Goal: Information Seeking & Learning: Find specific page/section

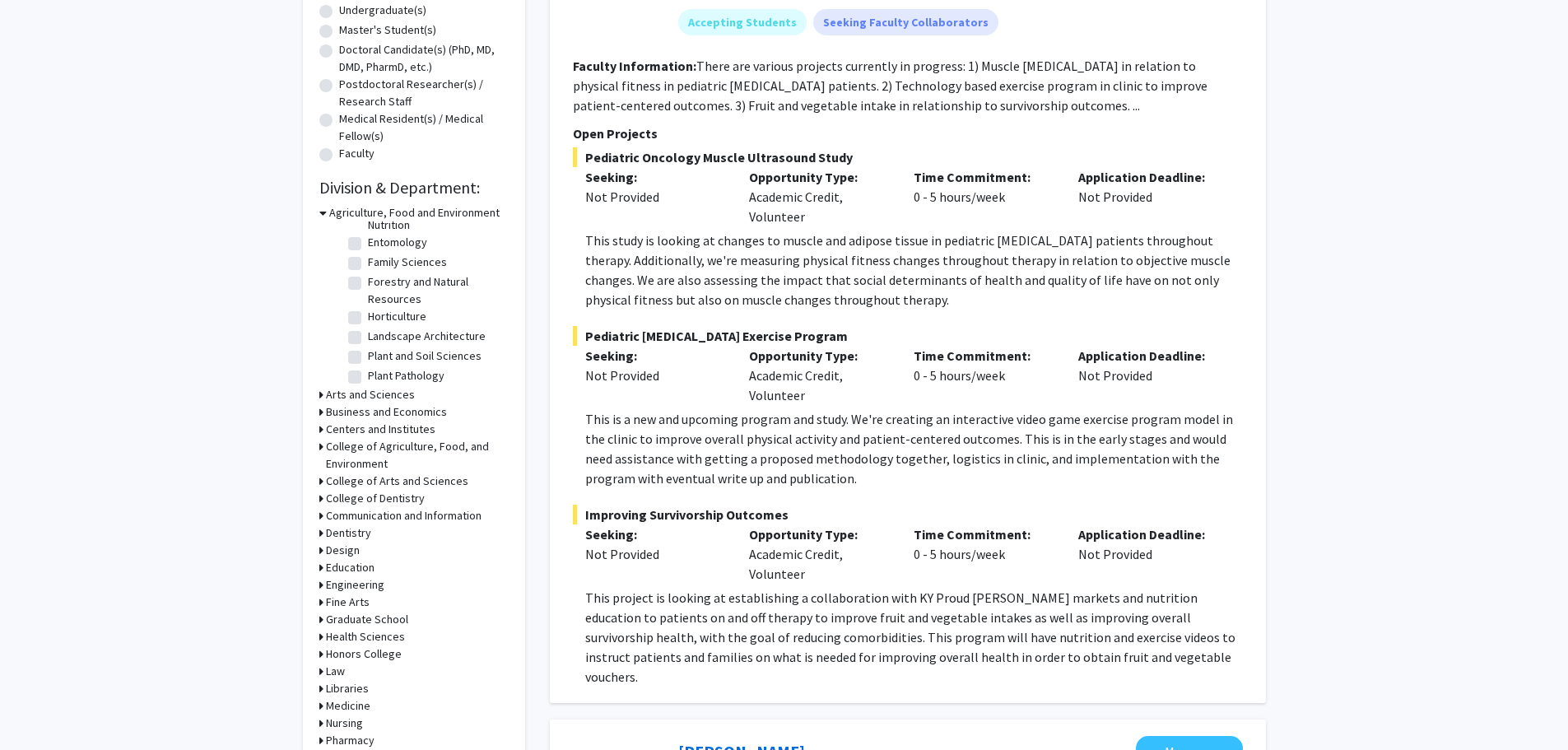
scroll to position [302, 0]
click at [366, 704] on h3 "Medicine" at bounding box center [348, 706] width 45 height 18
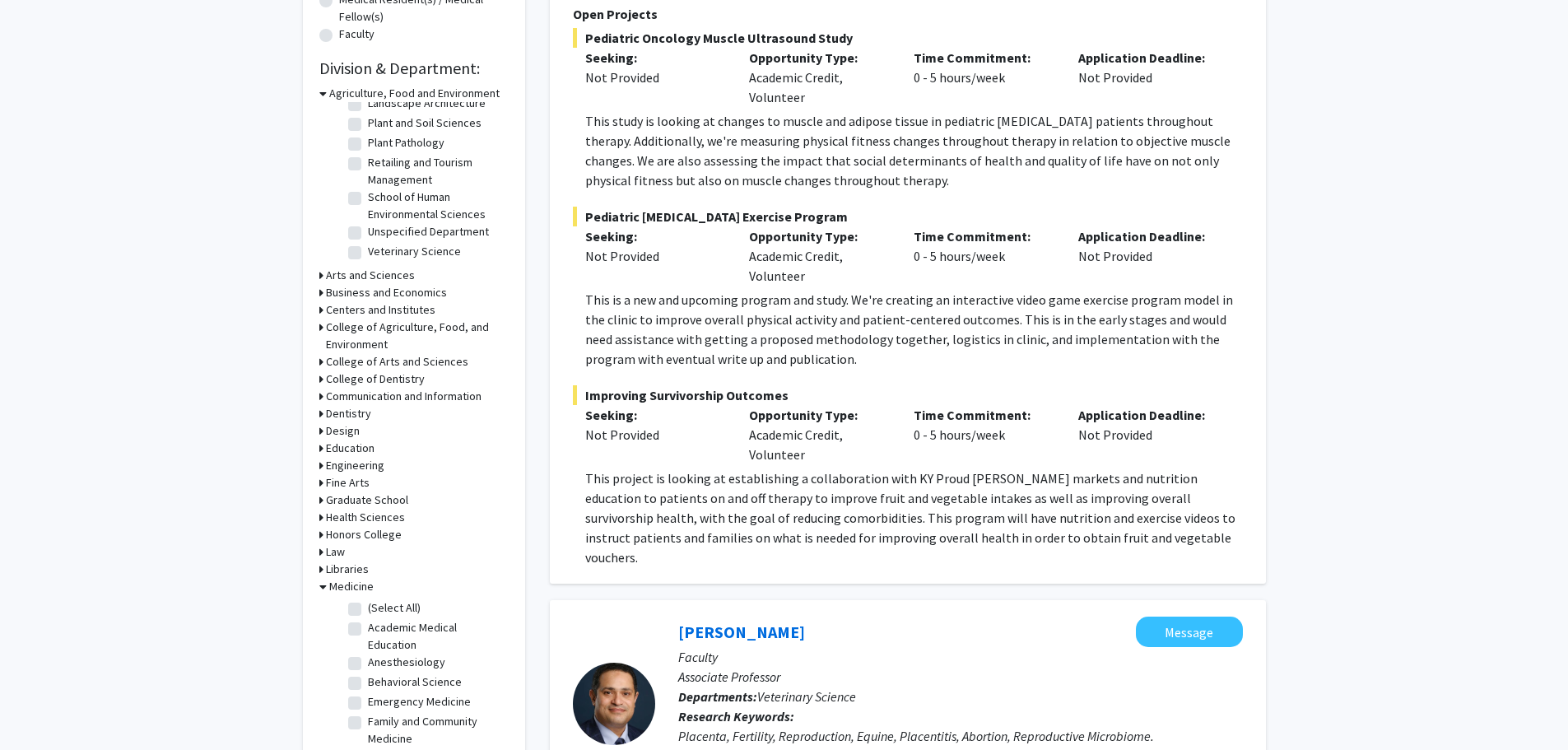
scroll to position [659, 0]
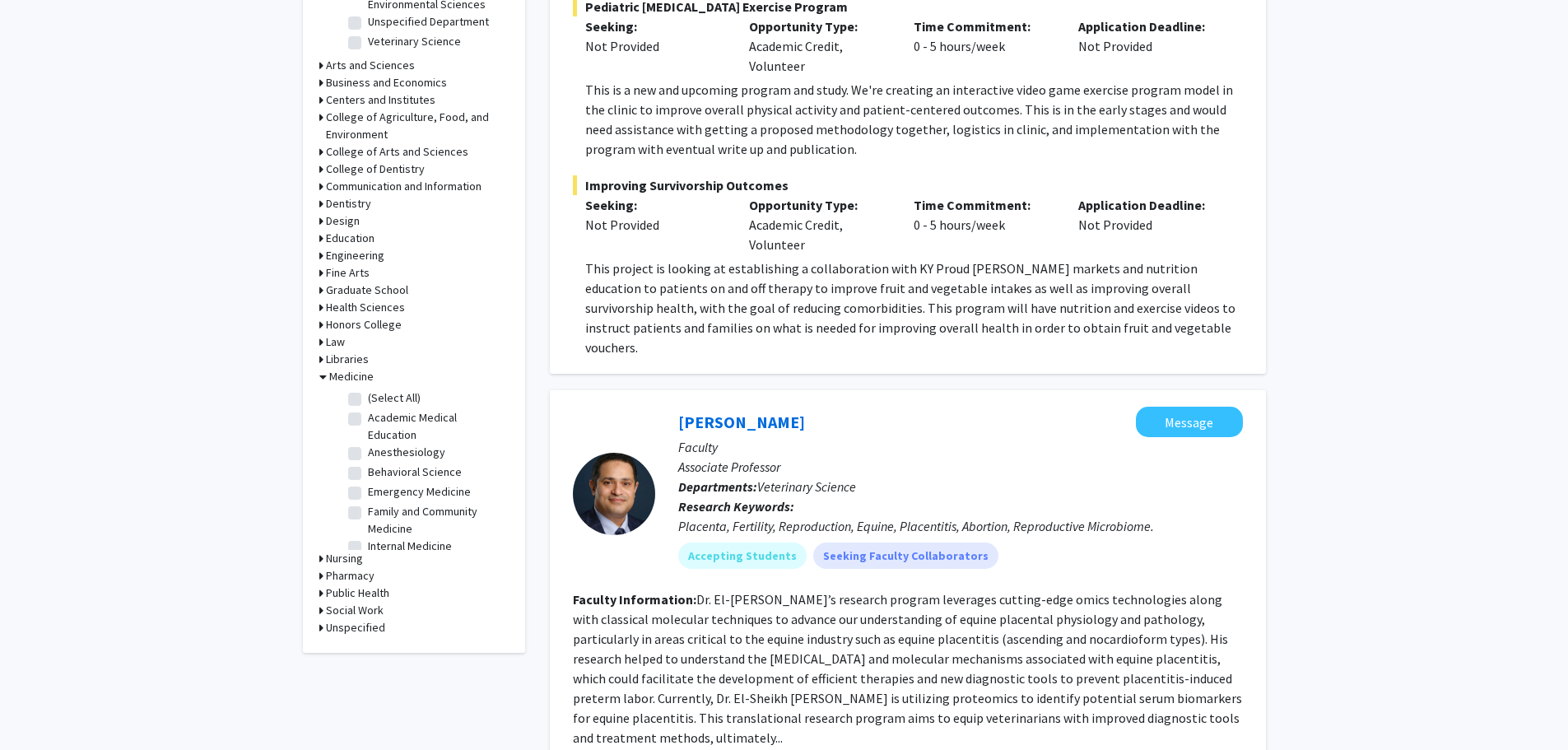
click at [390, 397] on label "(Select All)" at bounding box center [394, 398] width 53 height 18
click at [379, 397] on input "(Select All)" at bounding box center [373, 395] width 11 height 11
checkbox input "true"
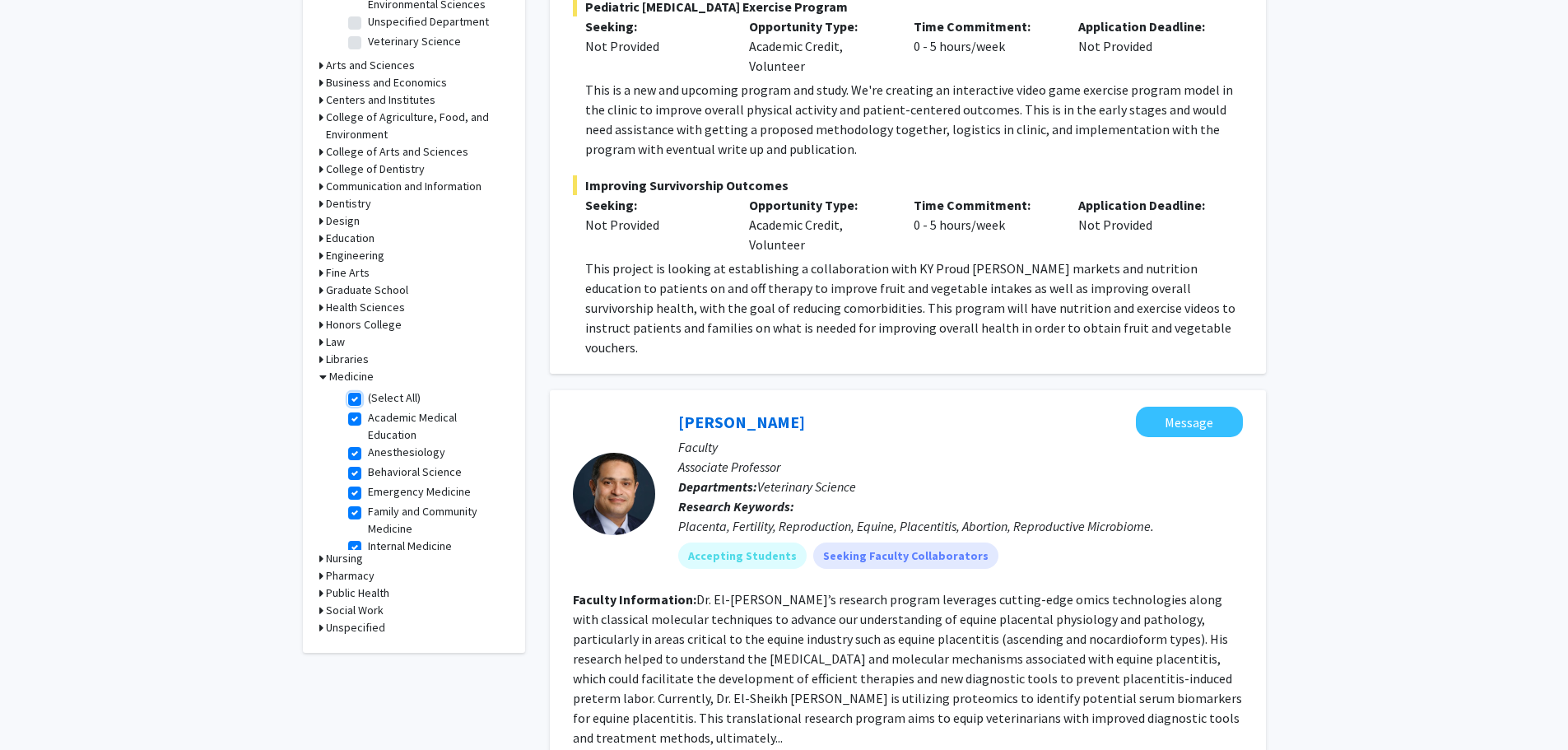
checkbox input "true"
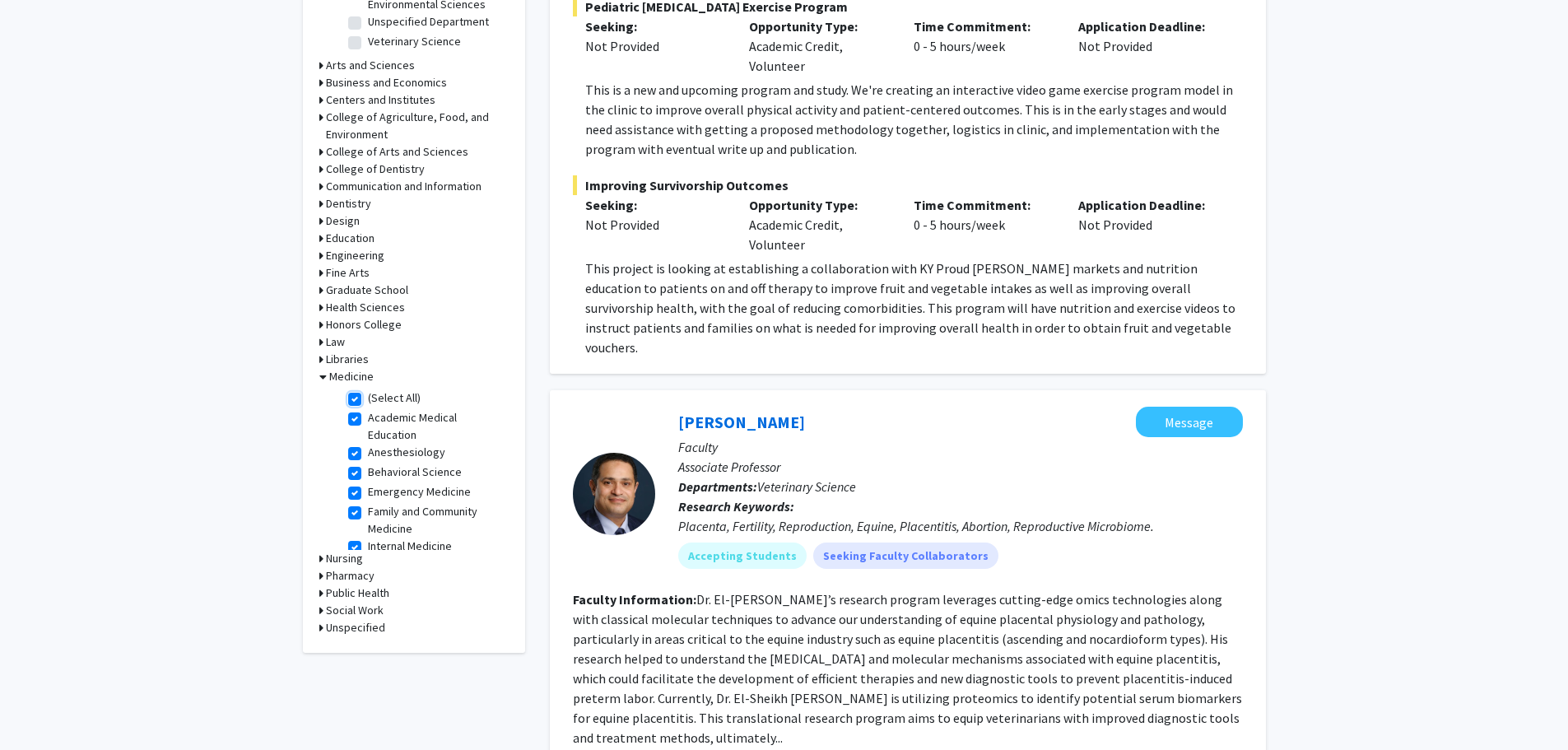
checkbox input "true"
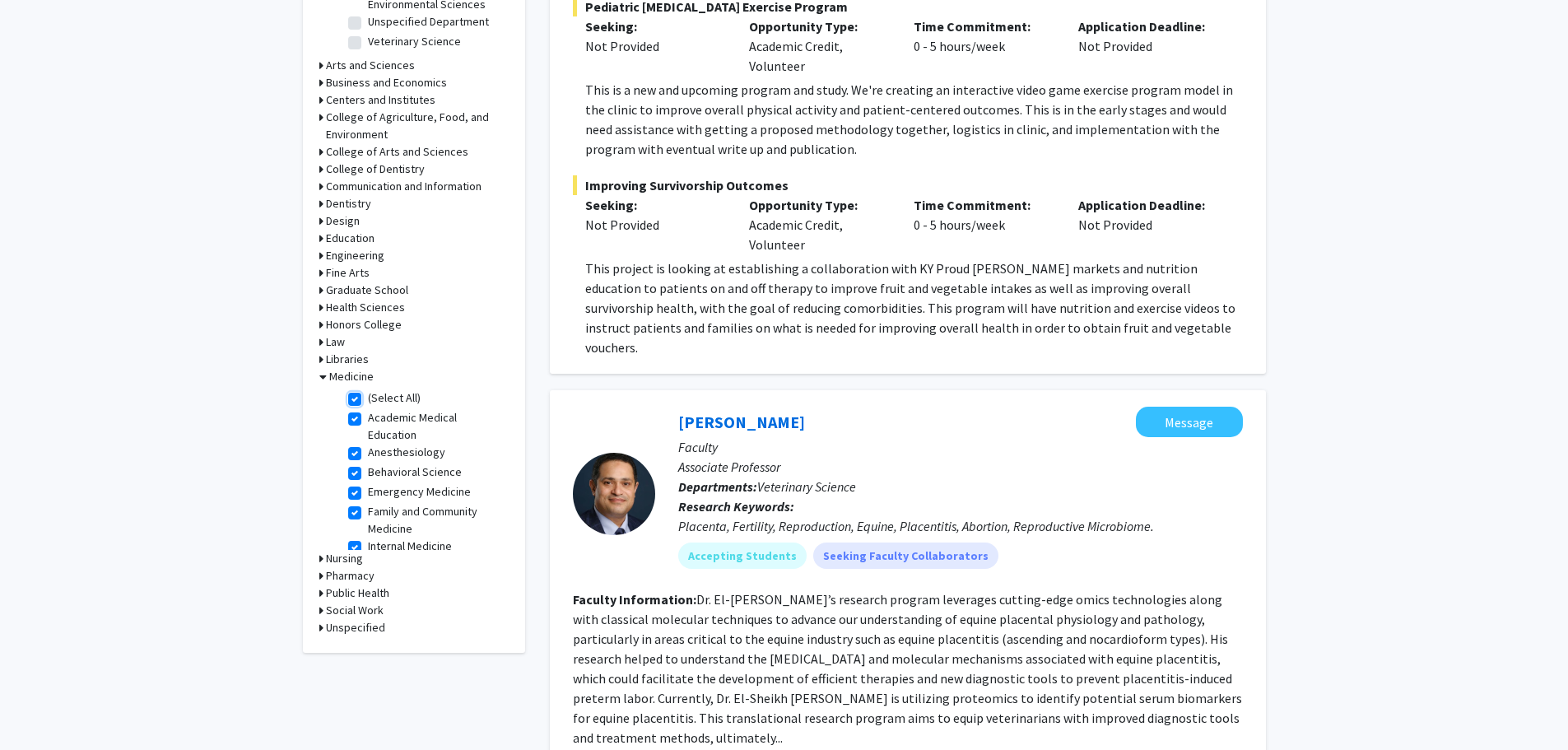
checkbox input "true"
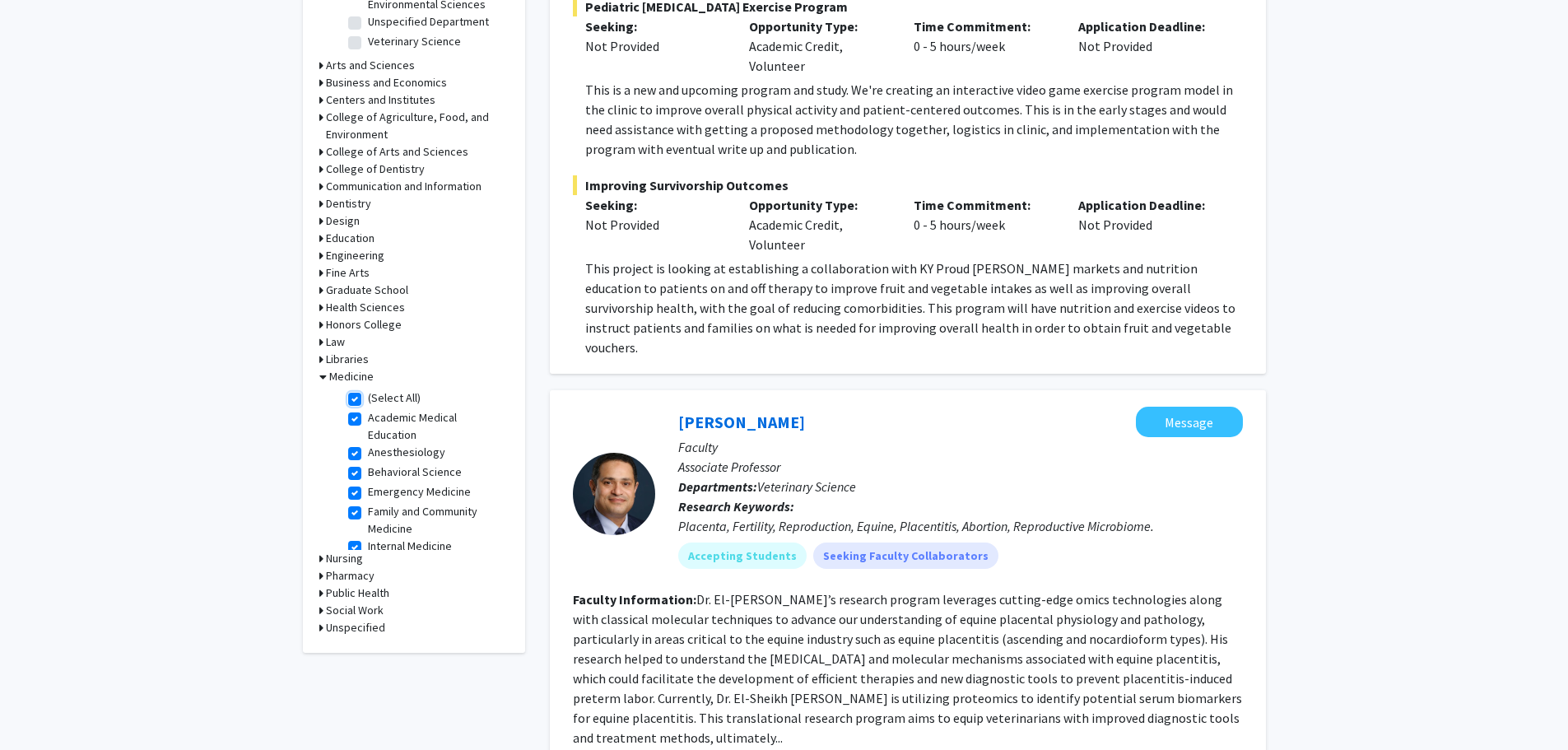
checkbox input "true"
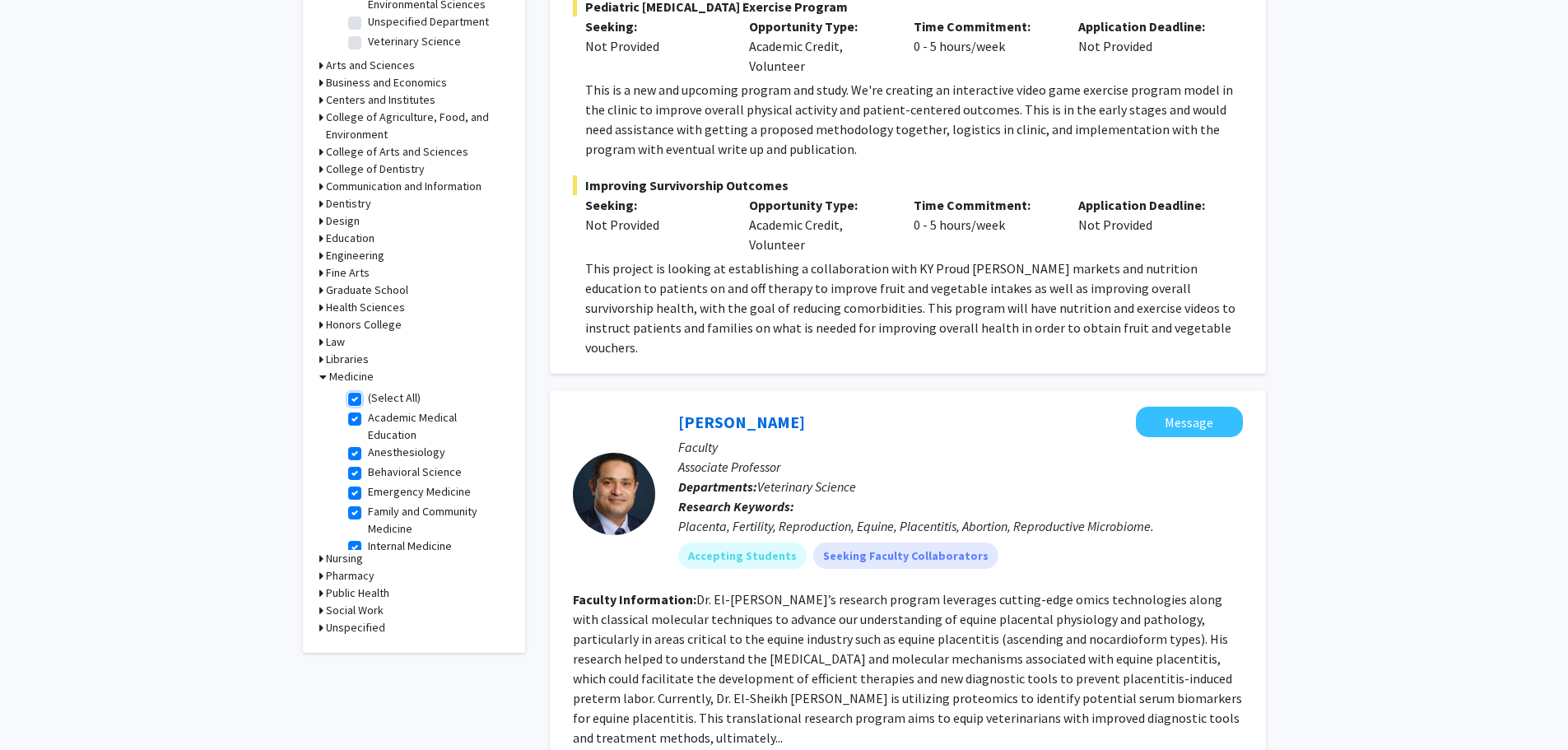
checkbox input "true"
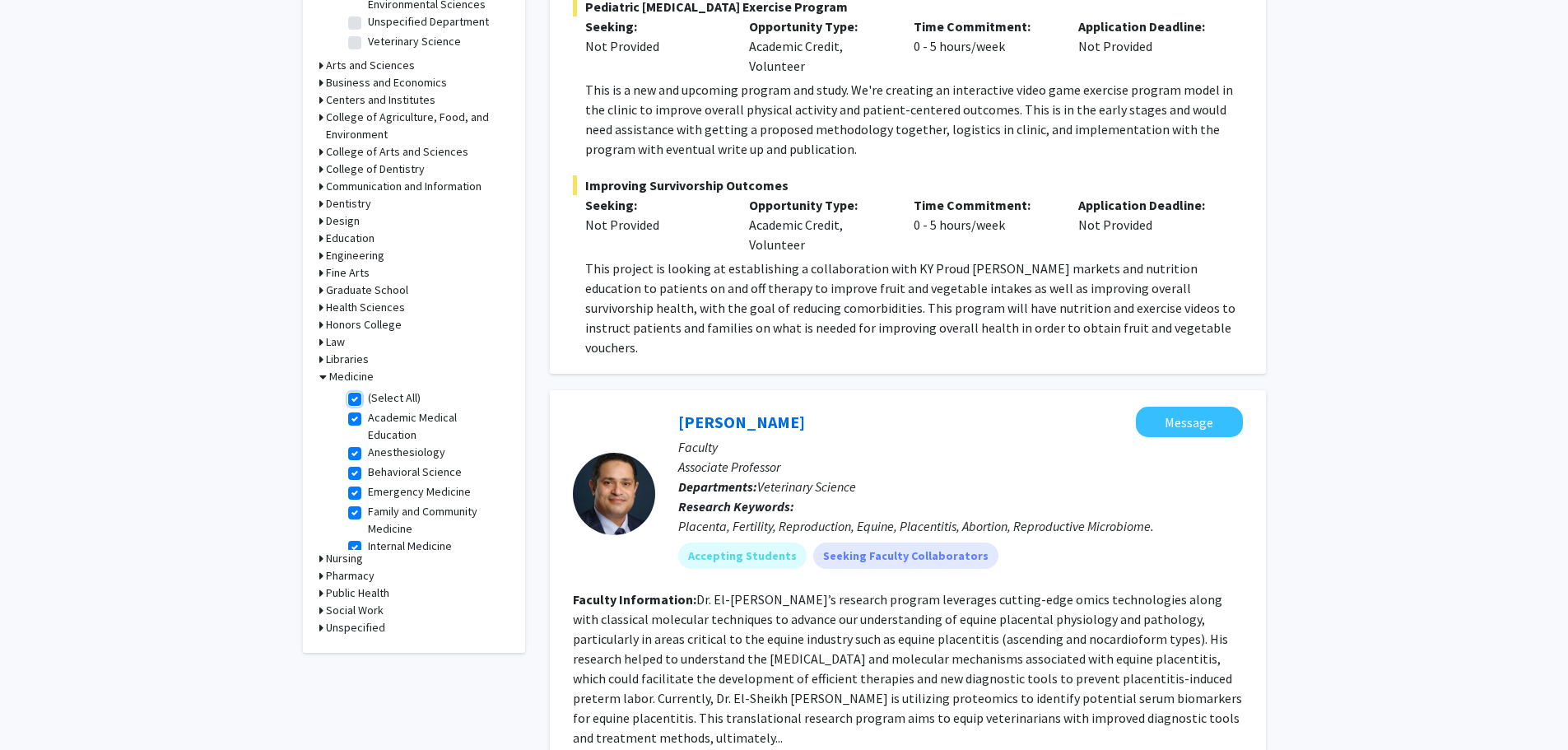
checkbox input "true"
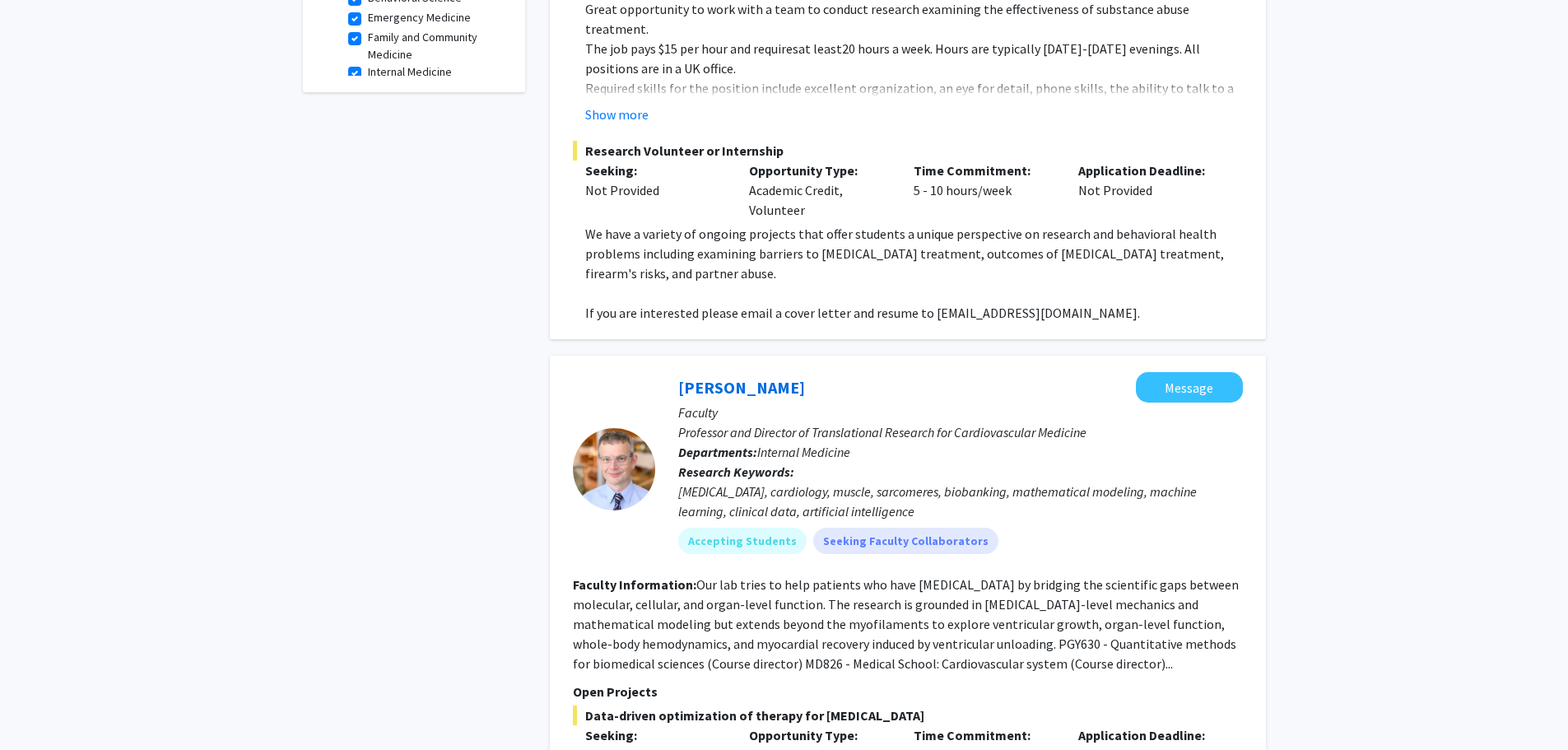
scroll to position [659, 0]
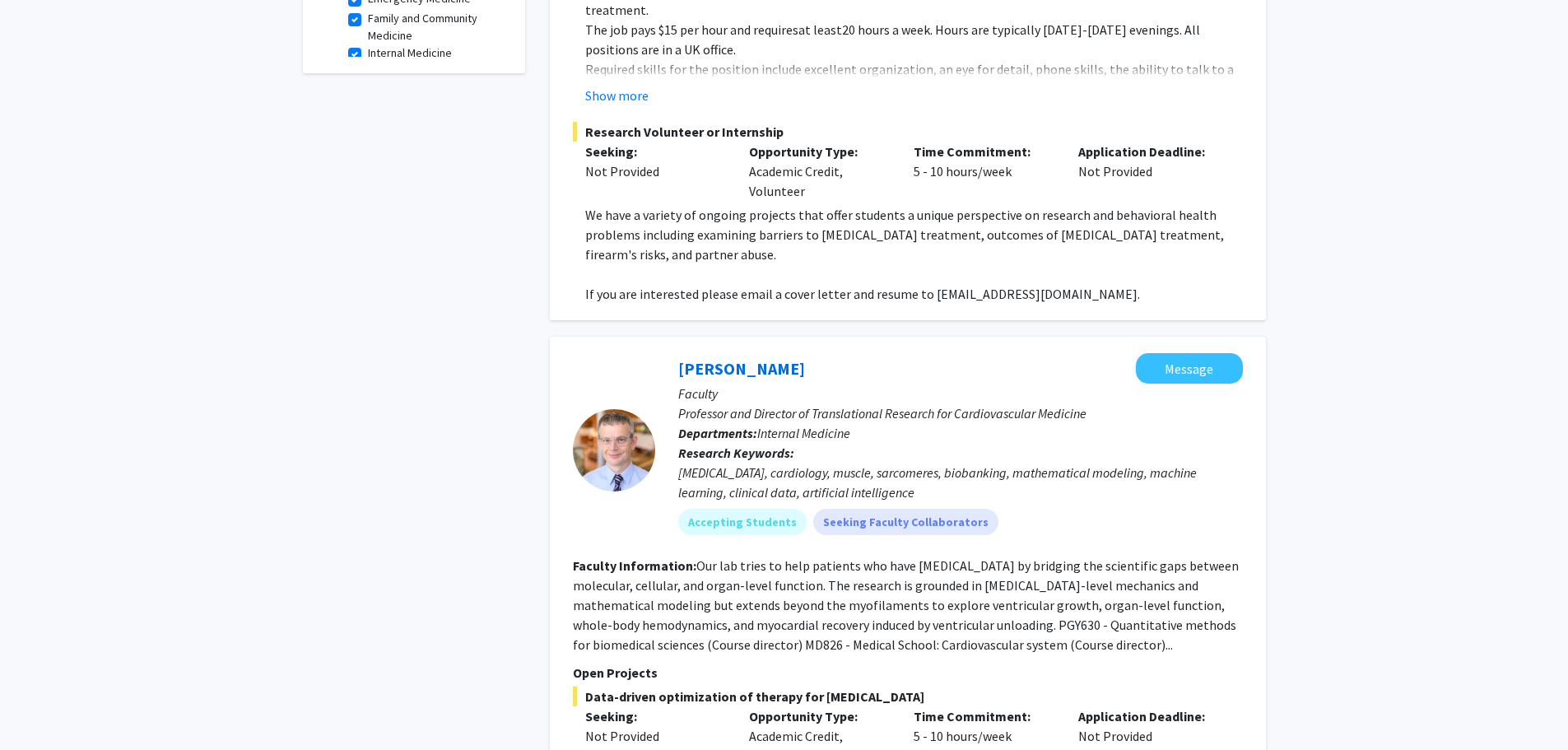
click at [810, 558] on fg-read-more "Our lab tries to help patients who have [MEDICAL_DATA] by bridging the scientif…" at bounding box center [905, 605] width 666 height 96
click at [820, 584] on fg-read-more "Our lab tries to help patients who have [MEDICAL_DATA] by bridging the scientif…" at bounding box center [905, 605] width 666 height 96
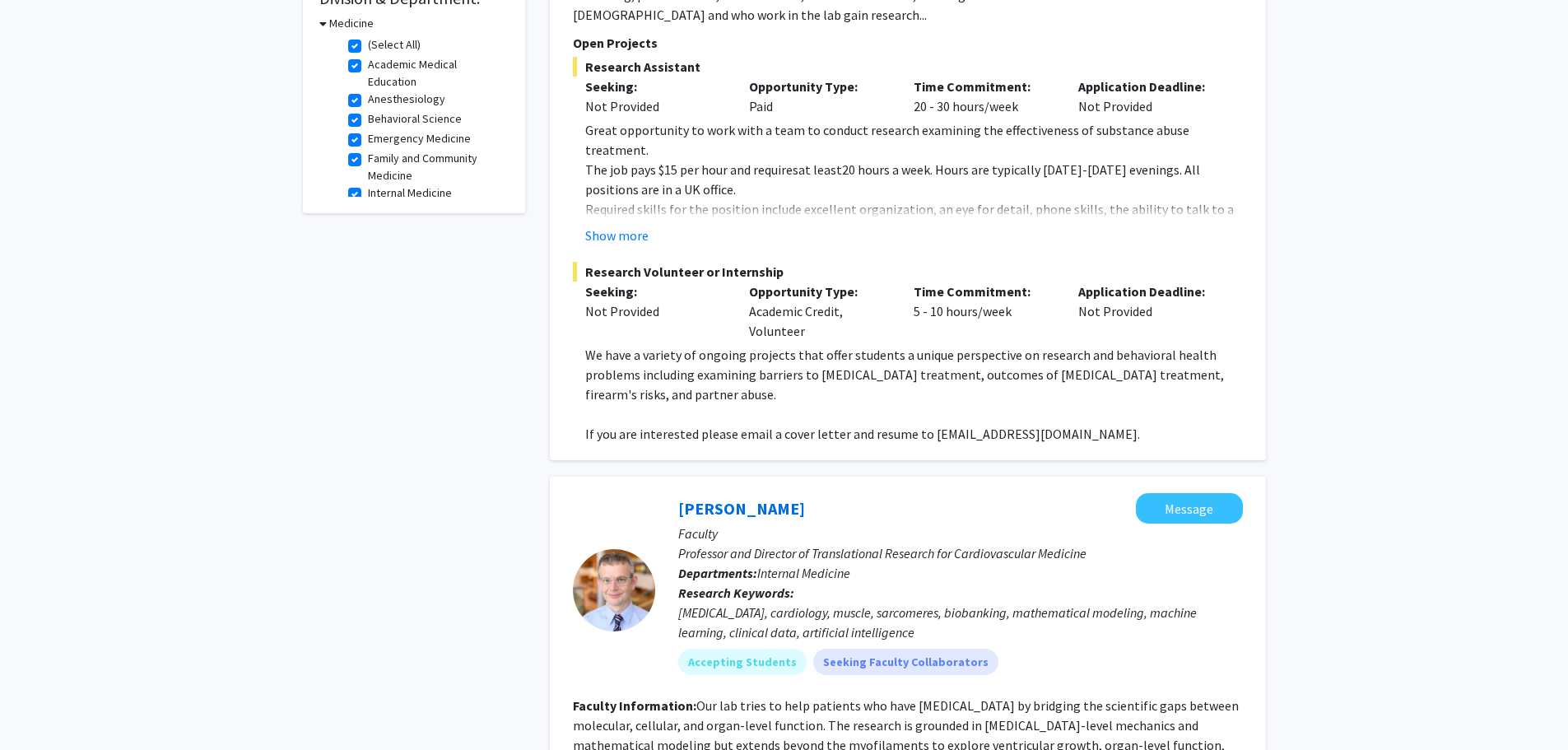
scroll to position [0, 0]
